Goal: Check status: Check status

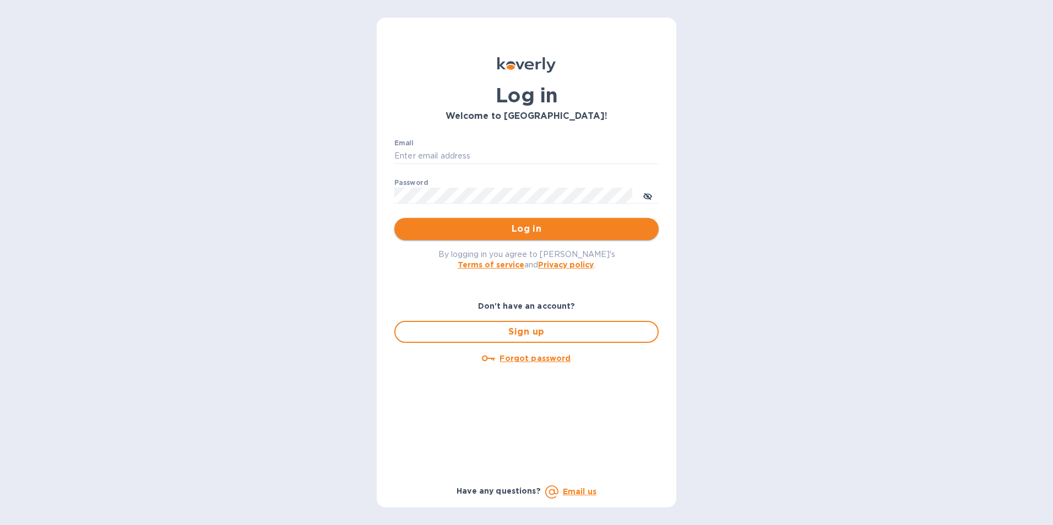
type input "[EMAIL_ADDRESS][PERSON_NAME][DOMAIN_NAME]"
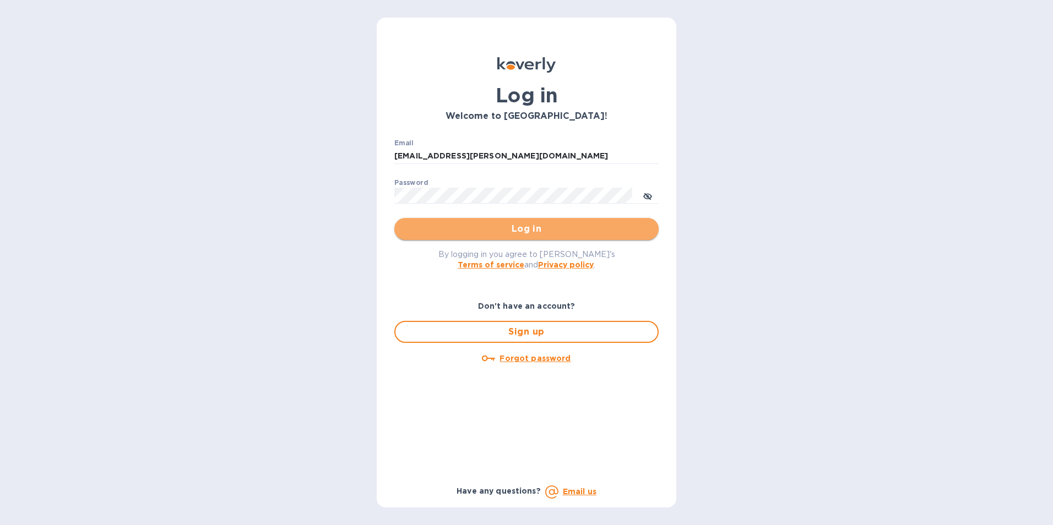
click at [552, 226] on span "Log in" at bounding box center [526, 229] width 247 height 13
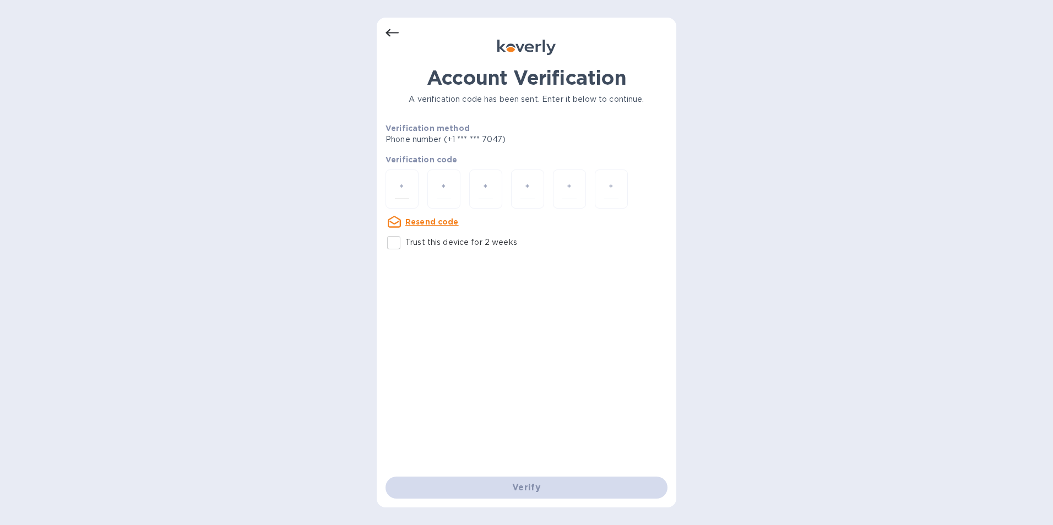
click at [410, 189] on div at bounding box center [402, 189] width 33 height 39
type input "2"
type input "7"
type input "6"
type input "1"
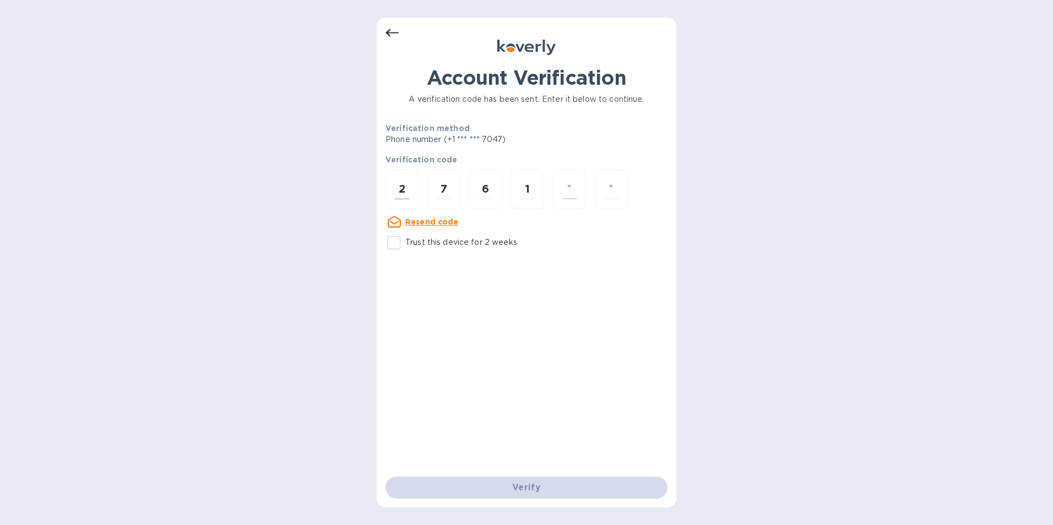
type input "3"
type input "2"
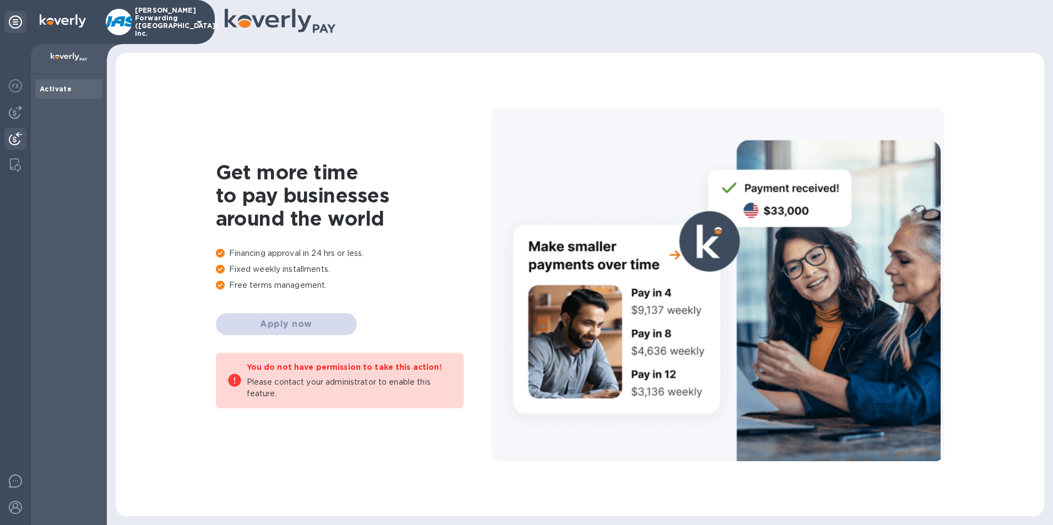
click at [16, 138] on img at bounding box center [15, 138] width 13 height 13
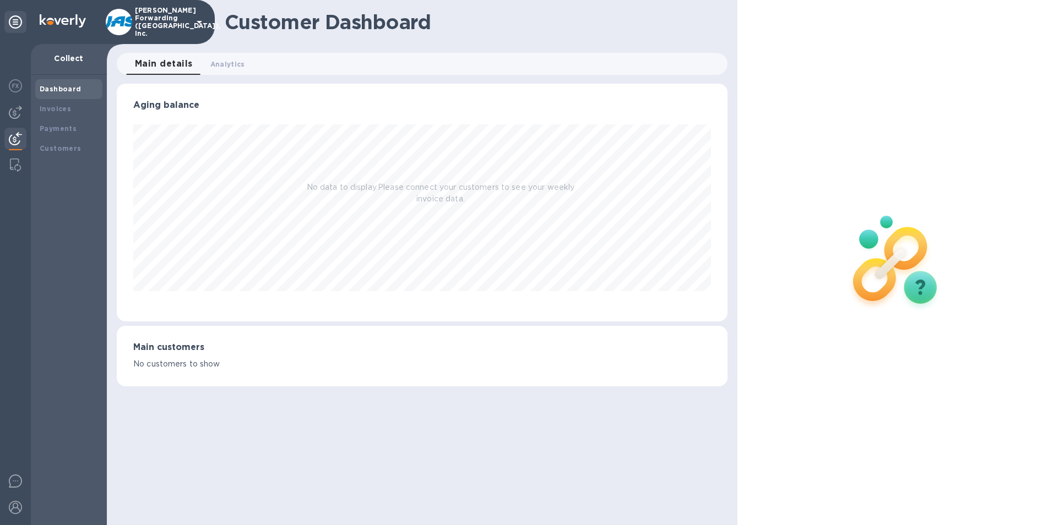
scroll to position [238, 611]
click at [64, 128] on b "Payments" at bounding box center [58, 128] width 37 height 8
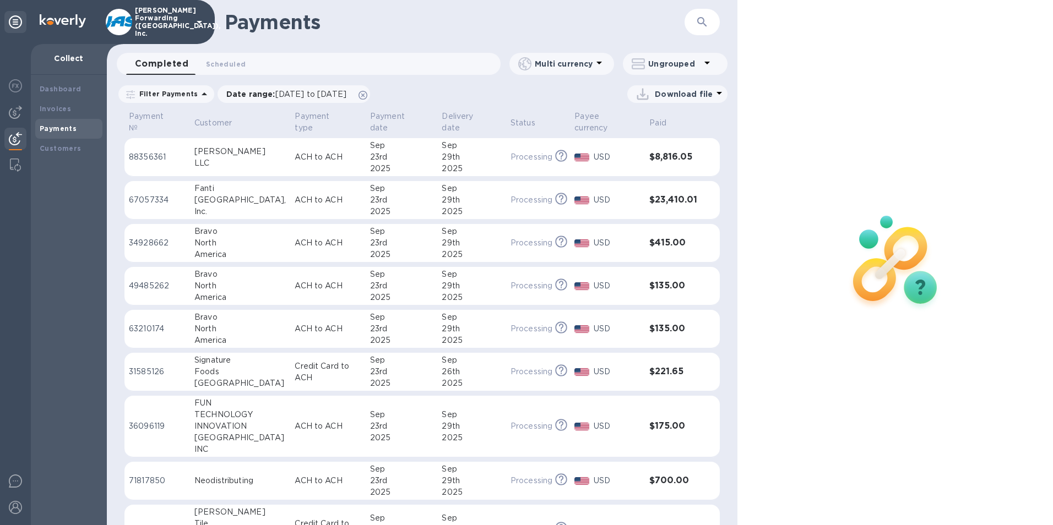
click at [295, 423] on p "ACH to ACH" at bounding box center [328, 427] width 67 height 12
